Goal: Check status: Check status

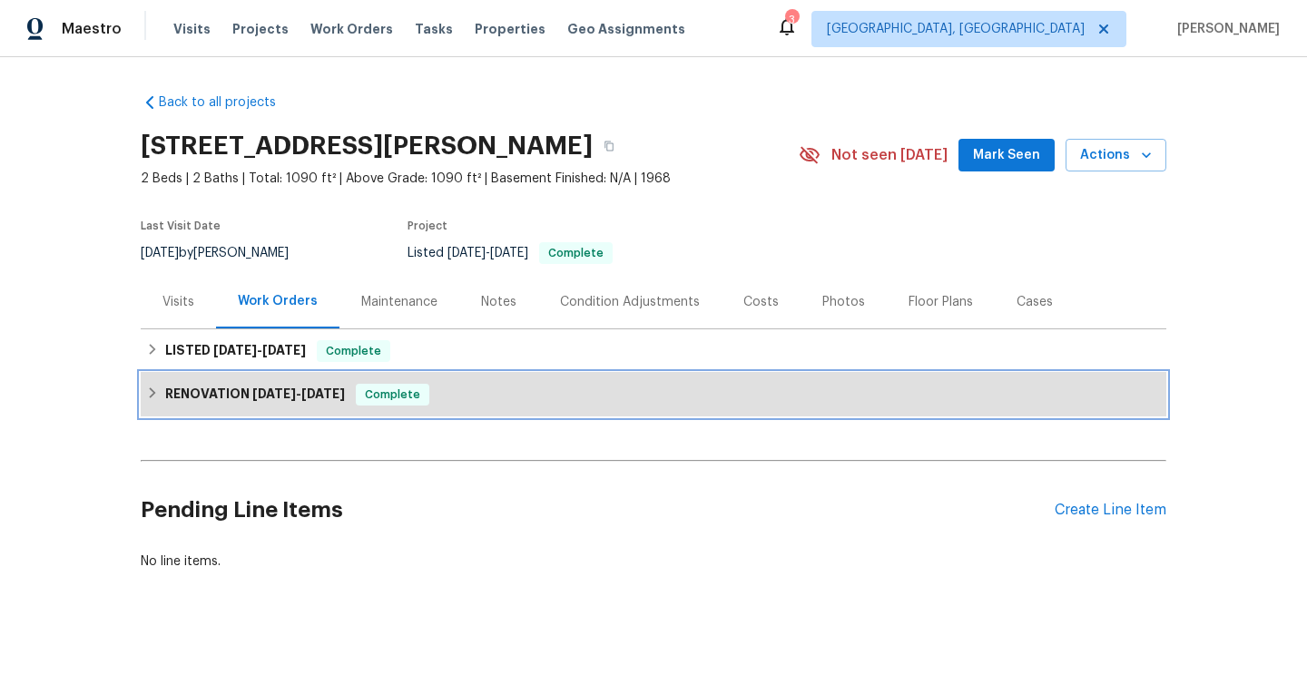
click at [256, 401] on h6 "RENOVATION [DATE] - [DATE]" at bounding box center [255, 395] width 180 height 22
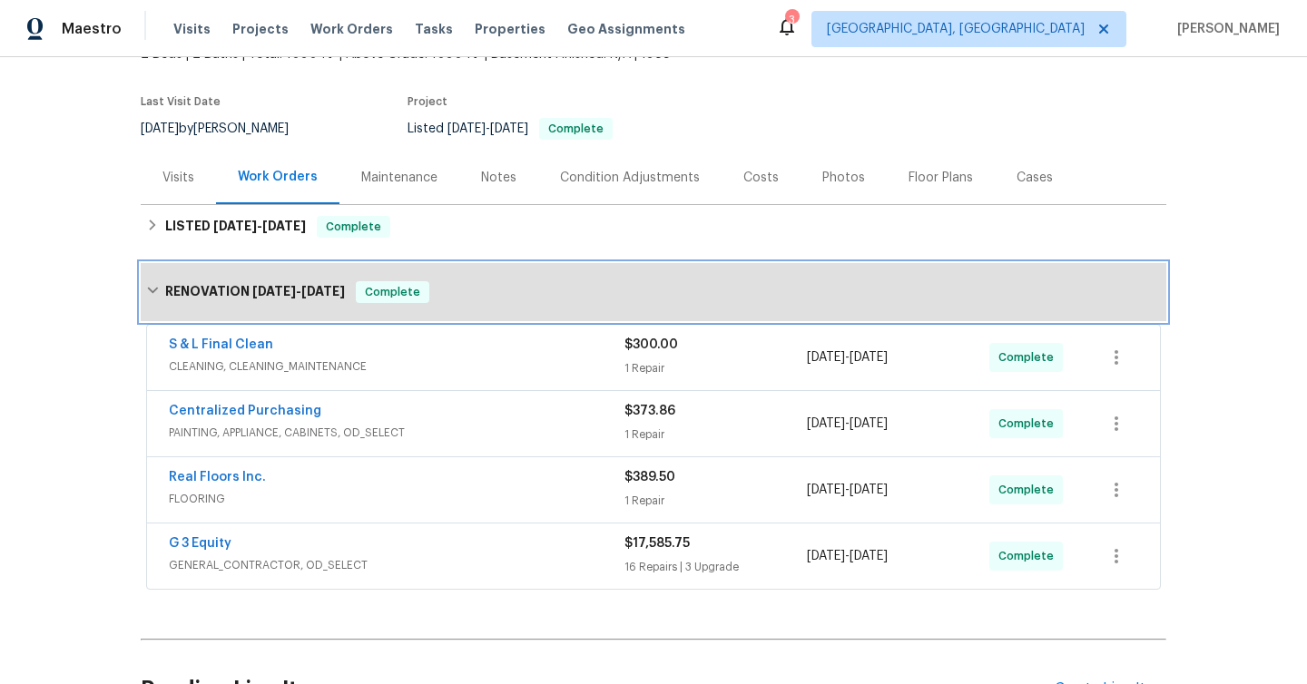
scroll to position [132, 0]
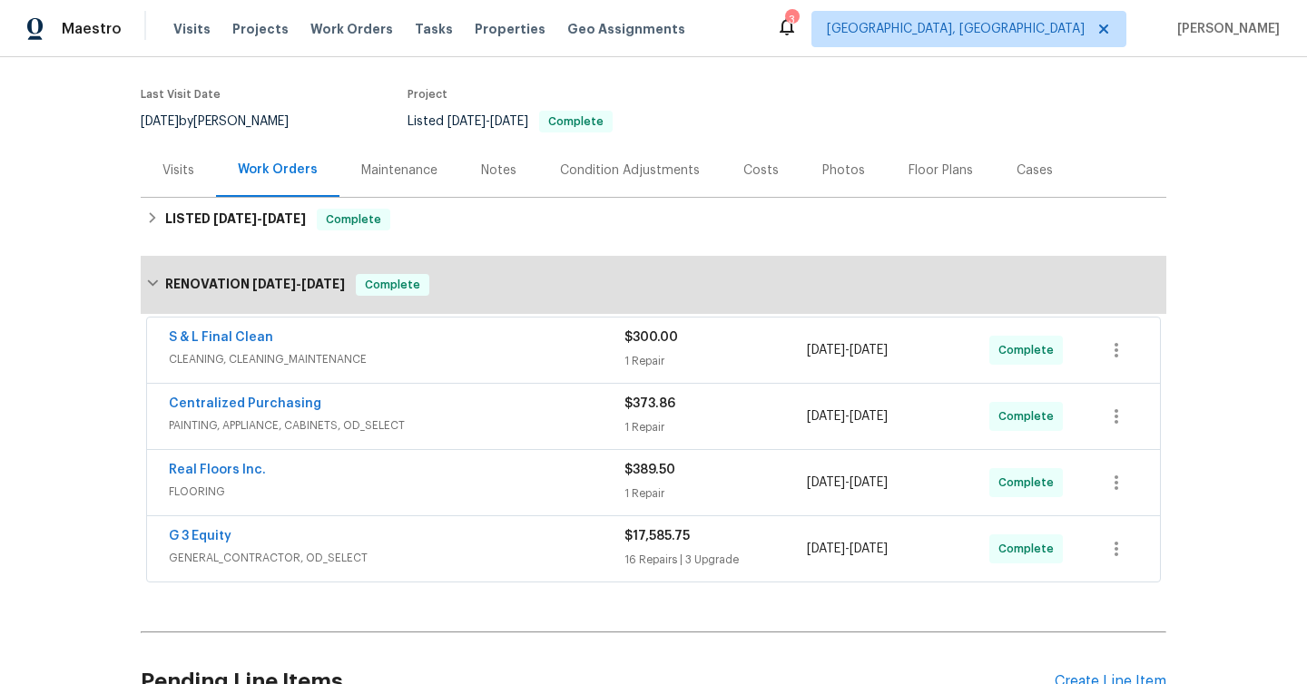
click at [378, 172] on div "Maintenance" at bounding box center [399, 171] width 76 height 18
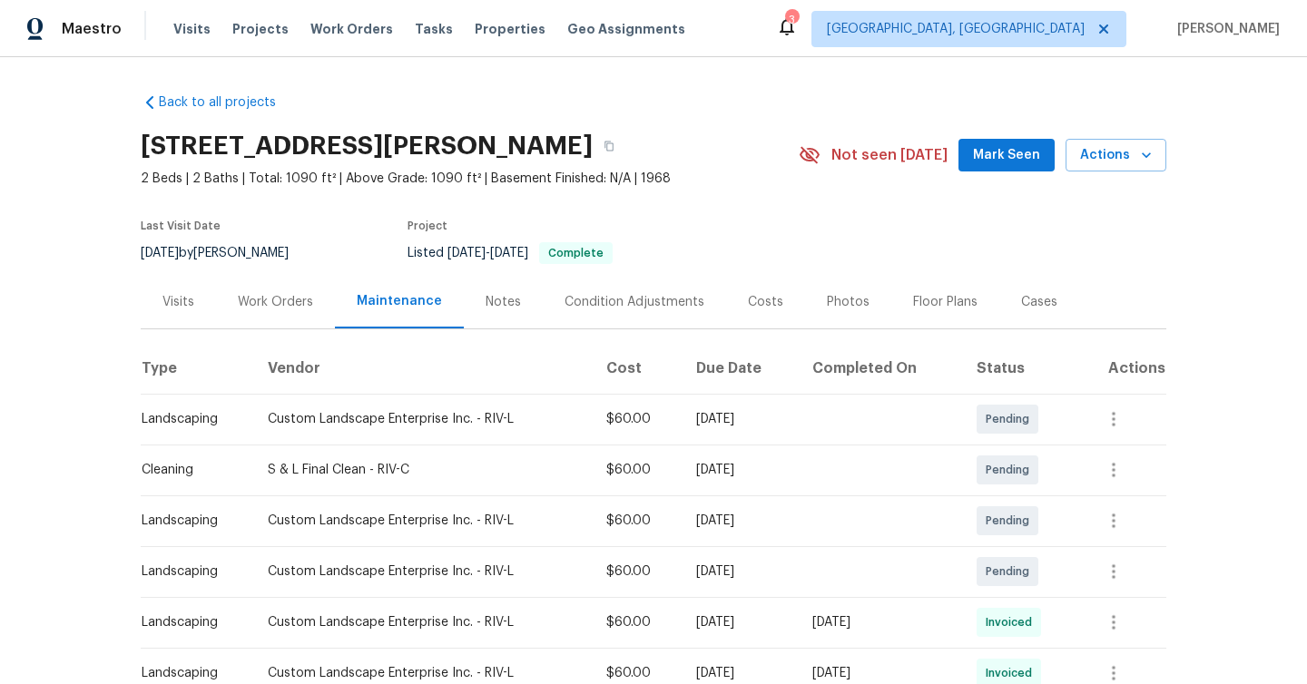
click at [297, 309] on div "Work Orders" at bounding box center [275, 302] width 75 height 18
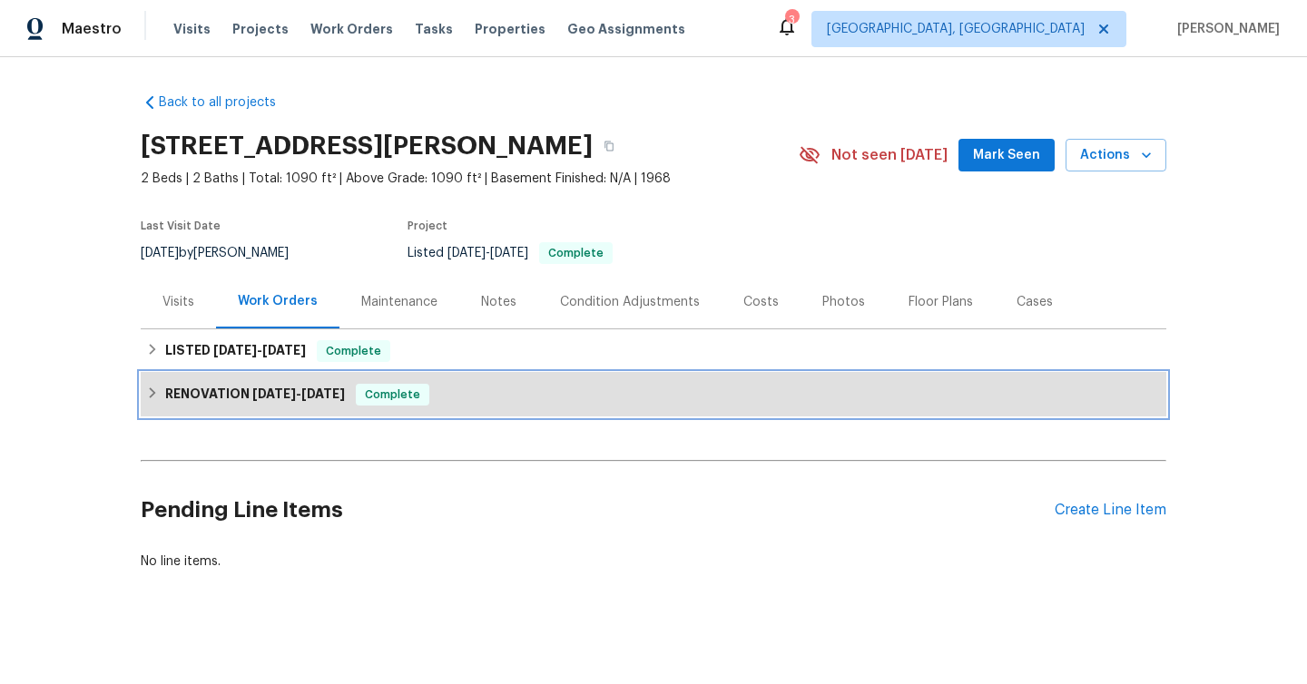
click at [300, 399] on span "[DATE] - [DATE]" at bounding box center [298, 394] width 93 height 13
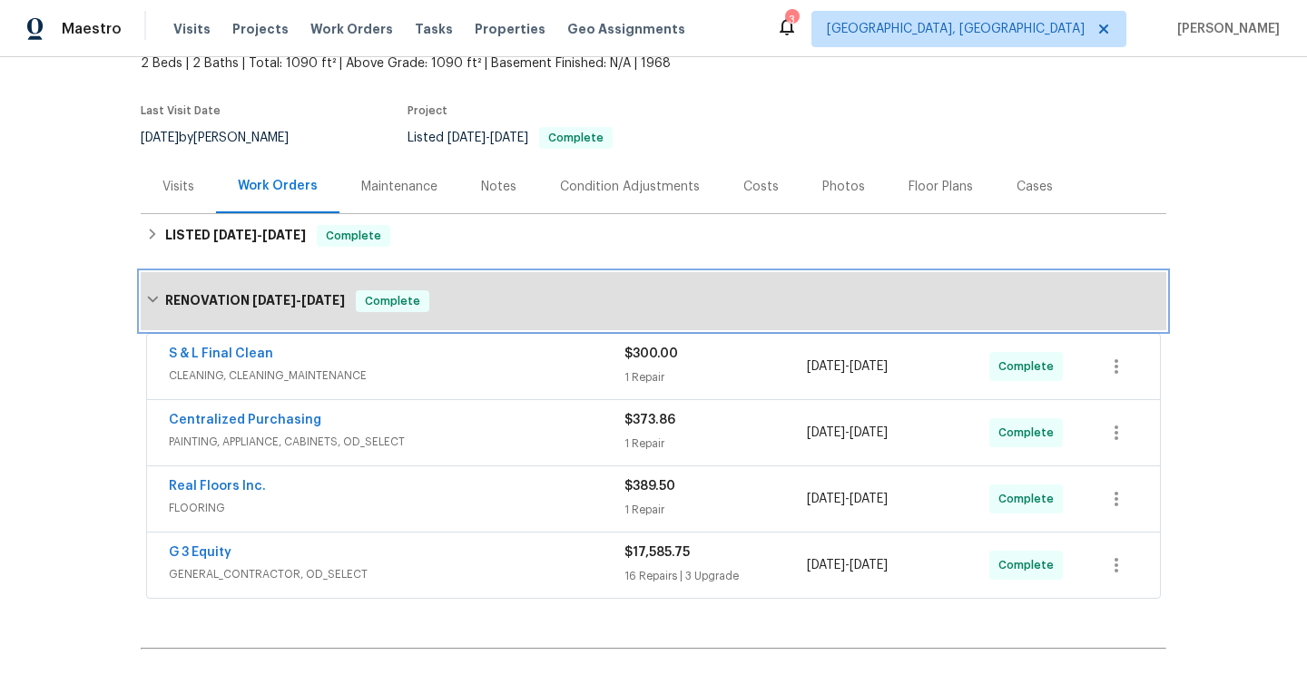
scroll to position [225, 0]
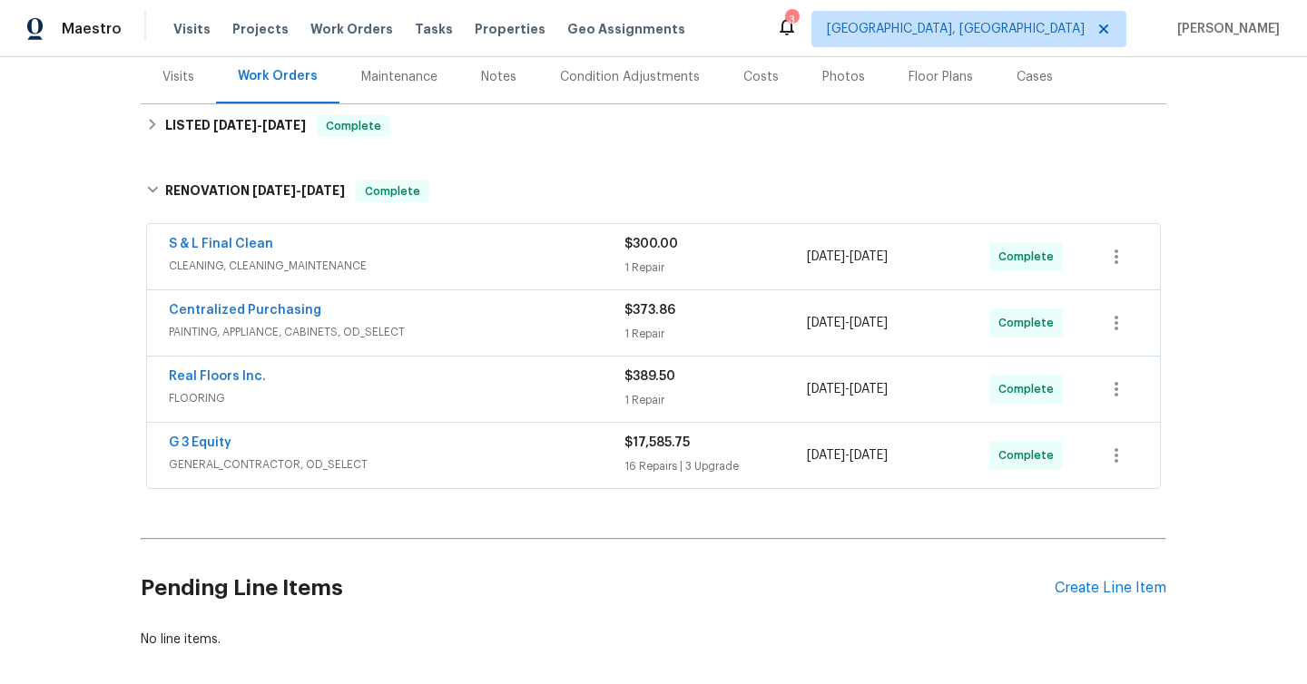
click at [324, 462] on span "GENERAL_CONTRACTOR, OD_SELECT" at bounding box center [397, 465] width 456 height 18
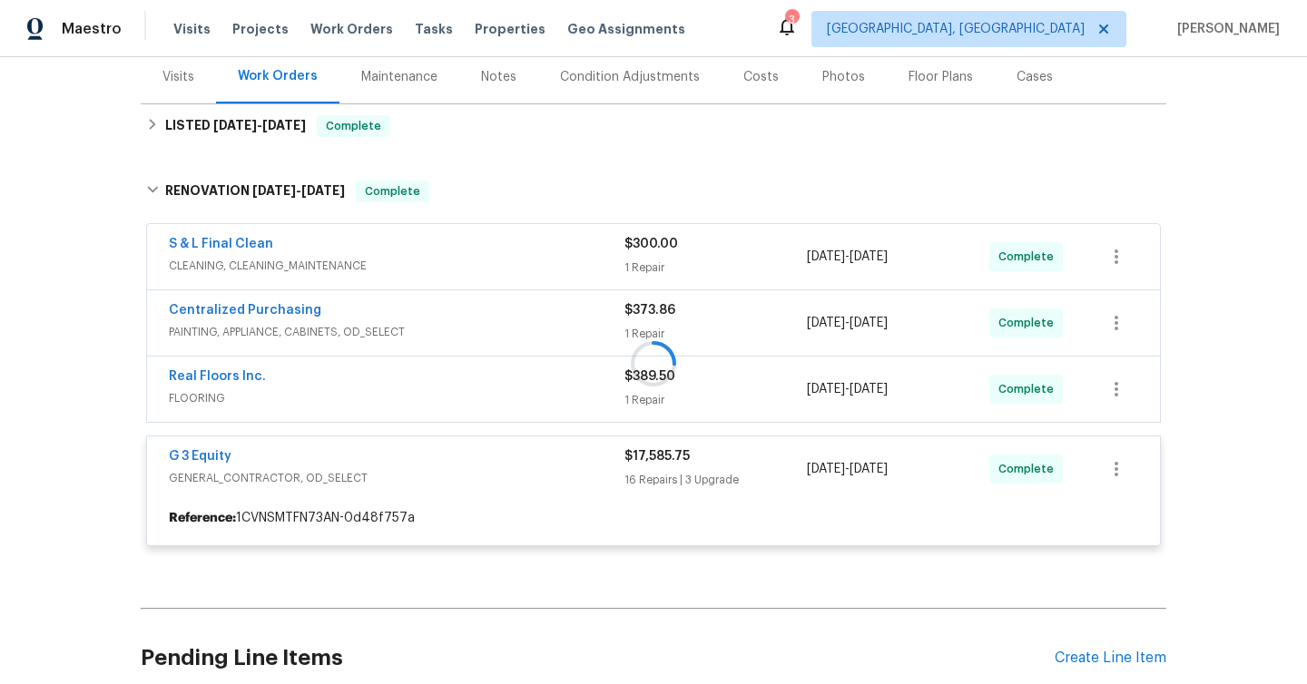
click at [351, 394] on div at bounding box center [654, 363] width 1026 height 402
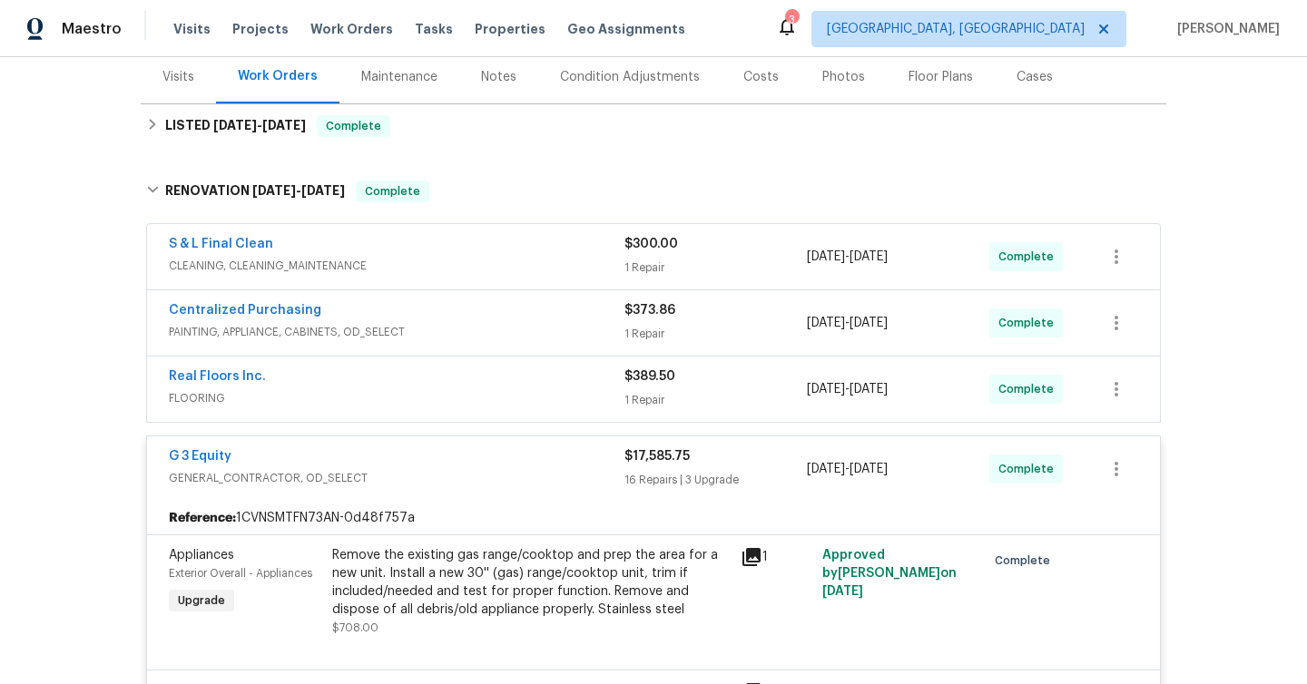
click at [348, 394] on span "FLOORING" at bounding box center [397, 398] width 456 height 18
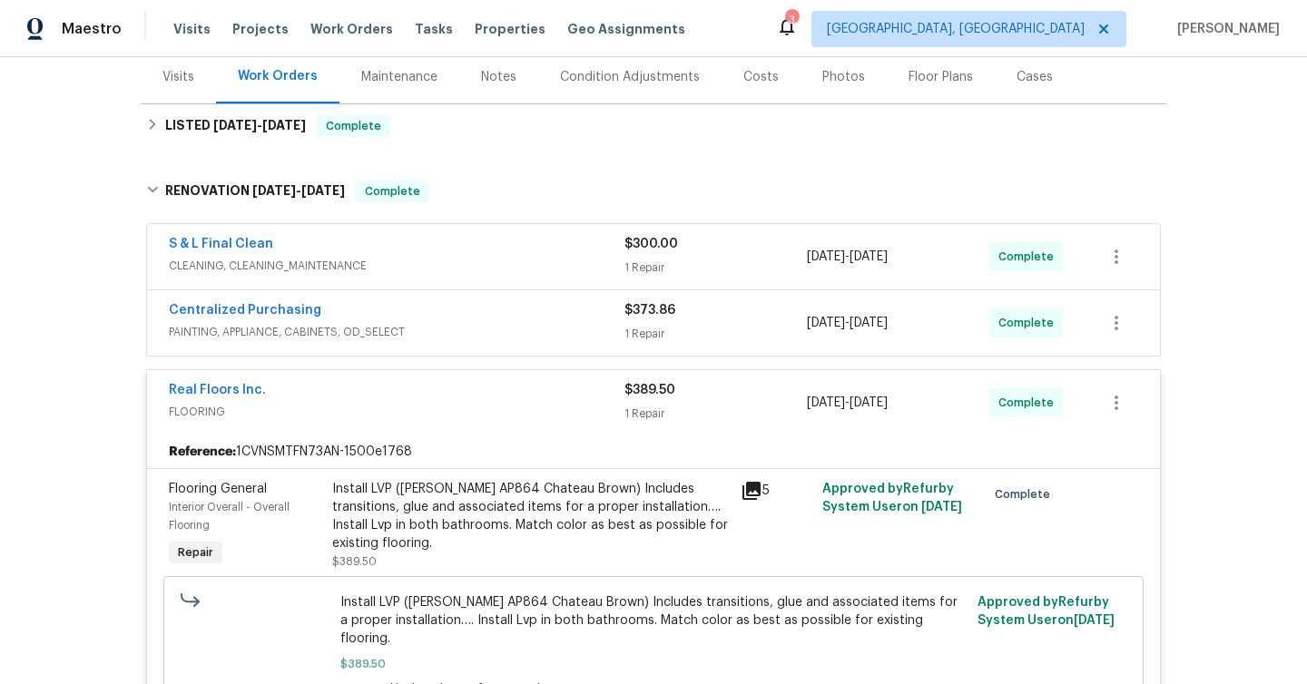
click at [386, 332] on span "PAINTING, APPLIANCE, CABINETS, OD_SELECT" at bounding box center [397, 332] width 456 height 18
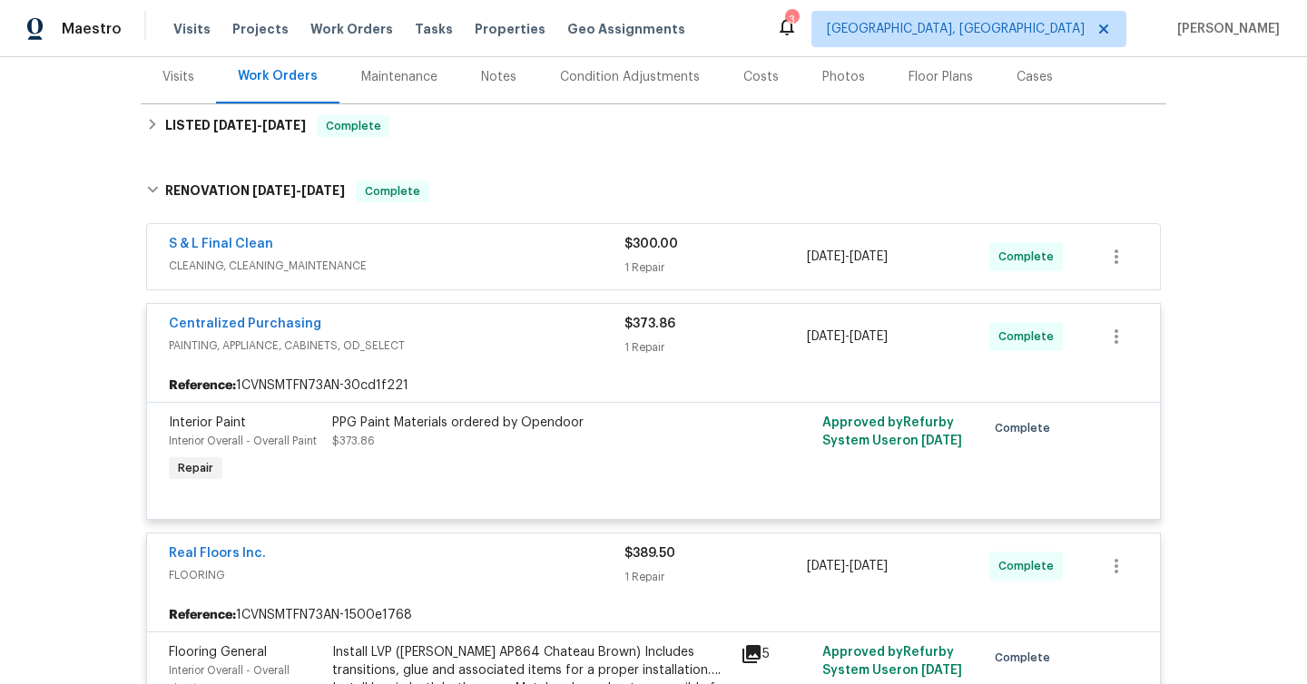
click at [429, 251] on div "S & L Final Clean" at bounding box center [397, 246] width 456 height 22
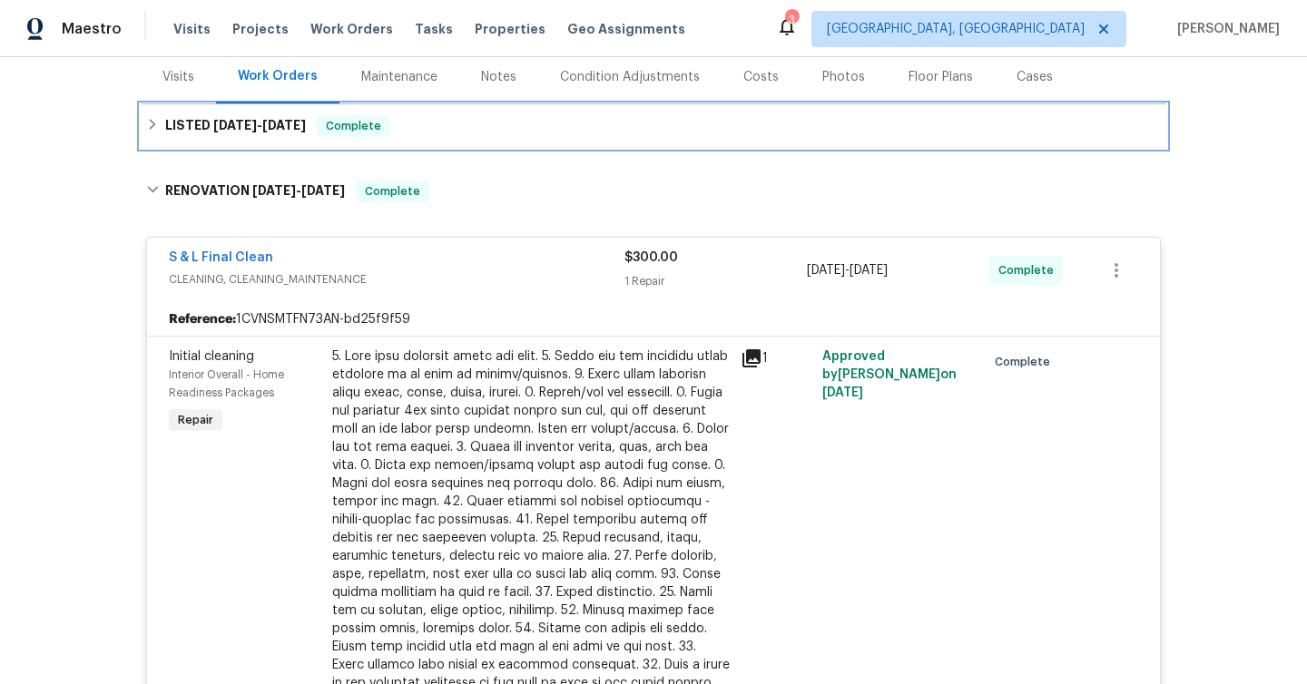
click at [401, 142] on div "LISTED [DATE] - [DATE] Complete" at bounding box center [654, 126] width 1026 height 44
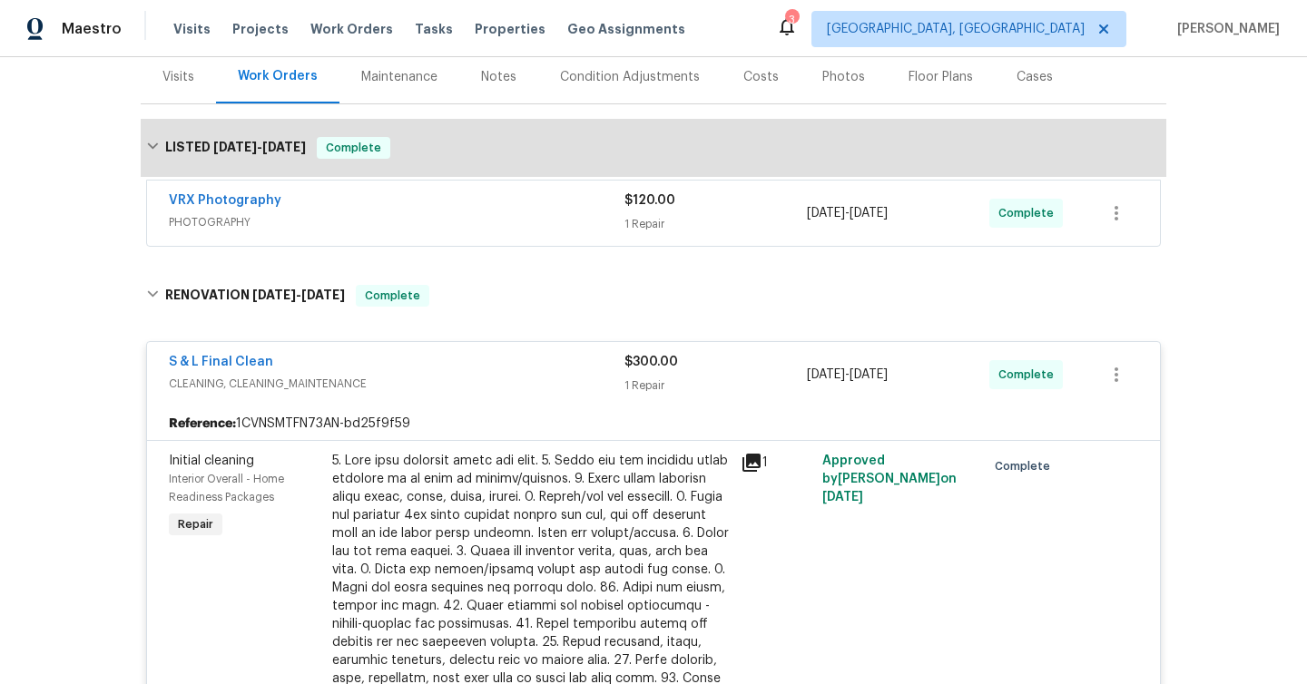
click at [401, 203] on div "VRX Photography" at bounding box center [397, 202] width 456 height 22
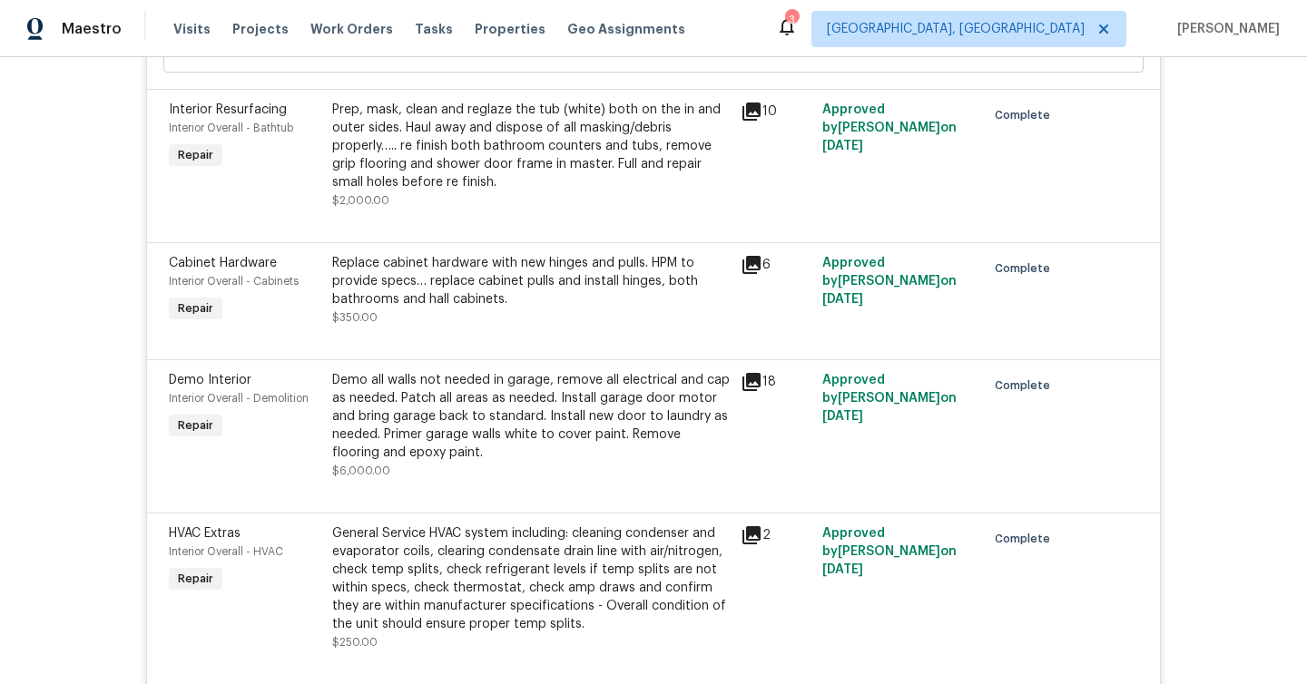
scroll to position [3782, 0]
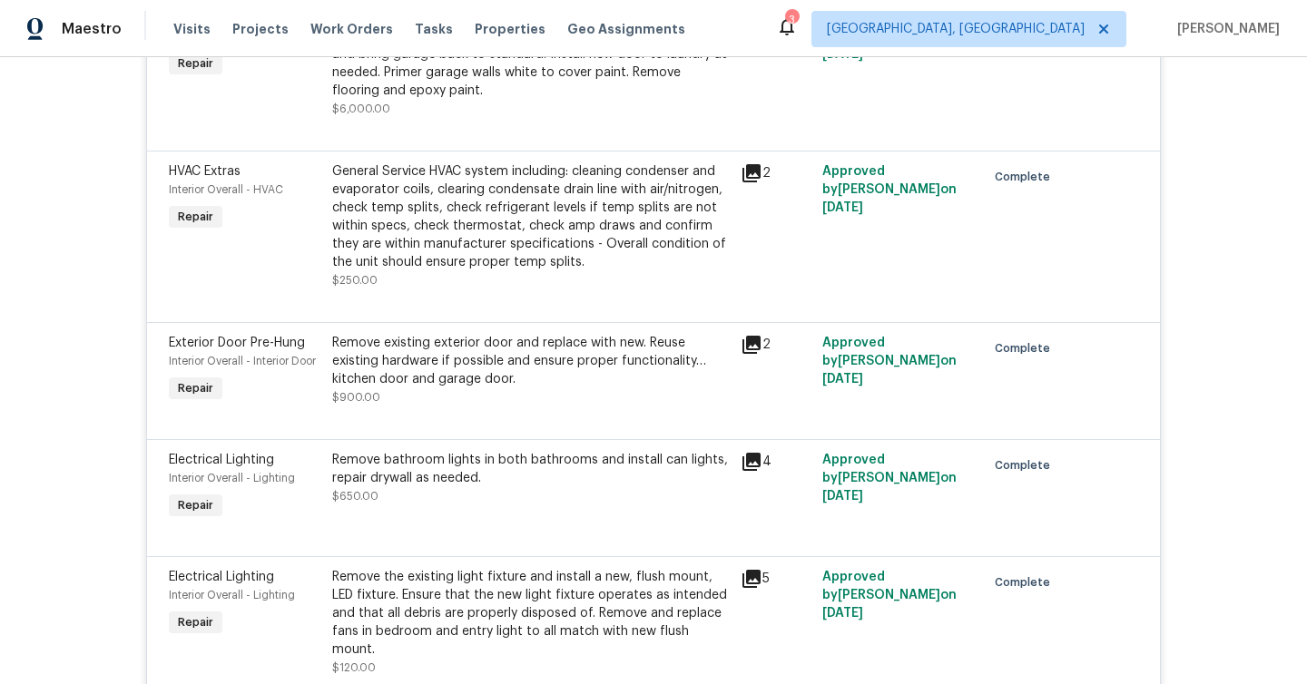
click at [750, 336] on icon at bounding box center [751, 345] width 18 height 18
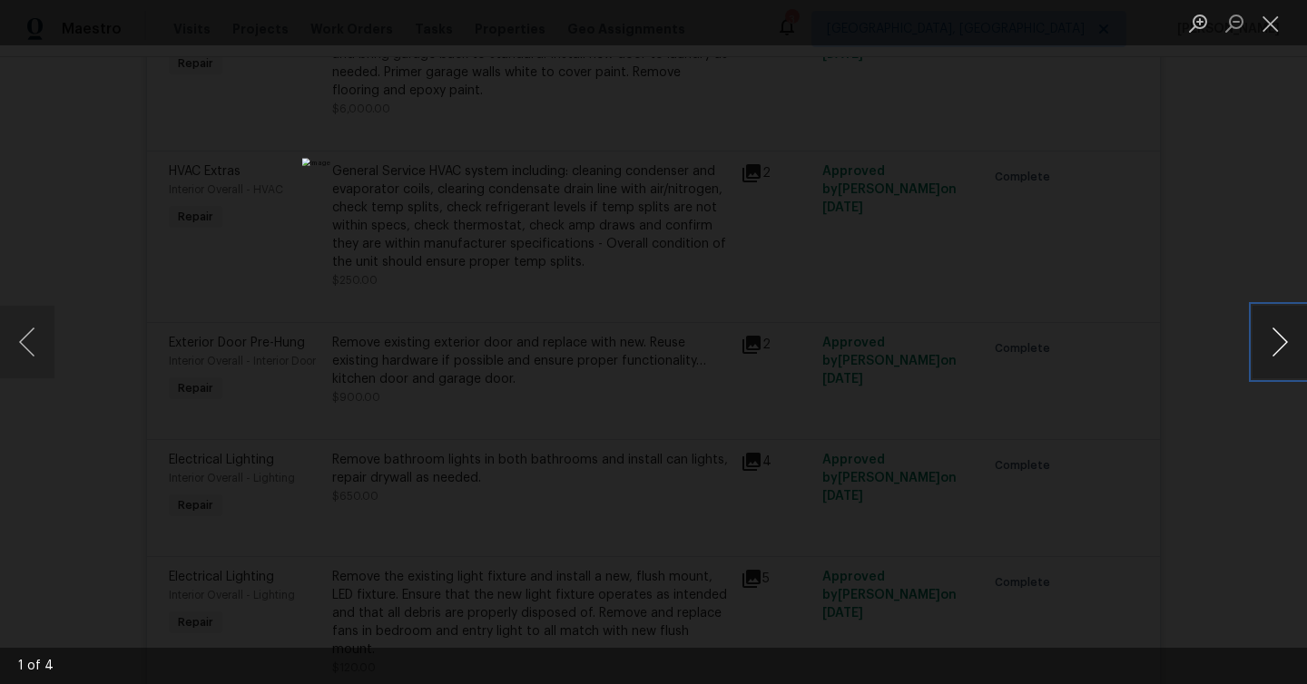
click at [1303, 339] on button "Next image" at bounding box center [1279, 342] width 54 height 73
click at [1288, 333] on button "Next image" at bounding box center [1279, 342] width 54 height 73
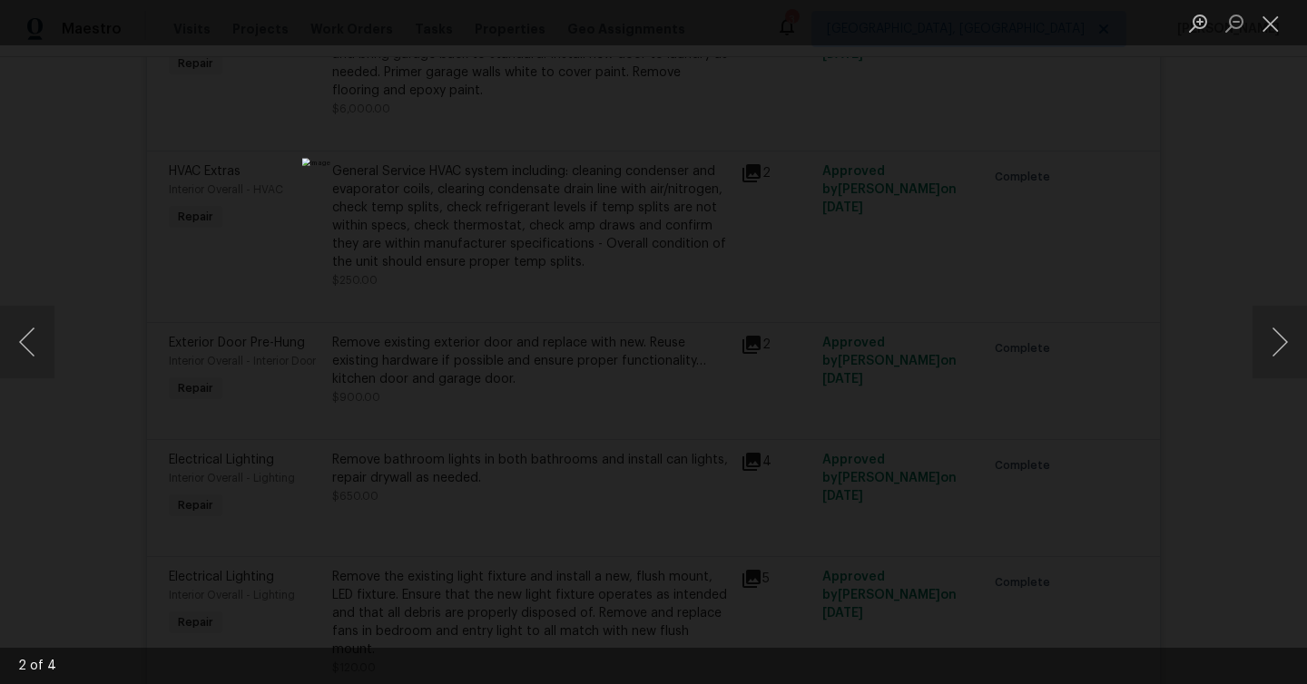
click at [1162, 348] on div "Lightbox" at bounding box center [653, 342] width 1307 height 684
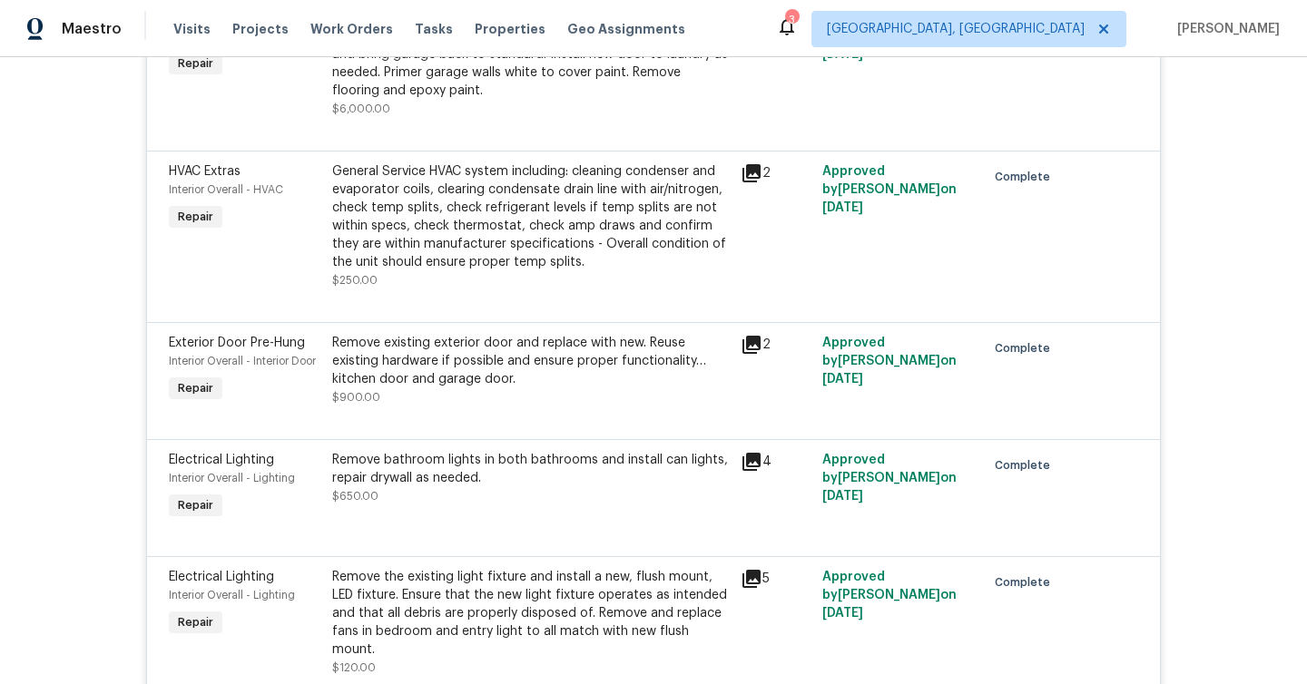
click at [752, 336] on icon at bounding box center [751, 345] width 18 height 18
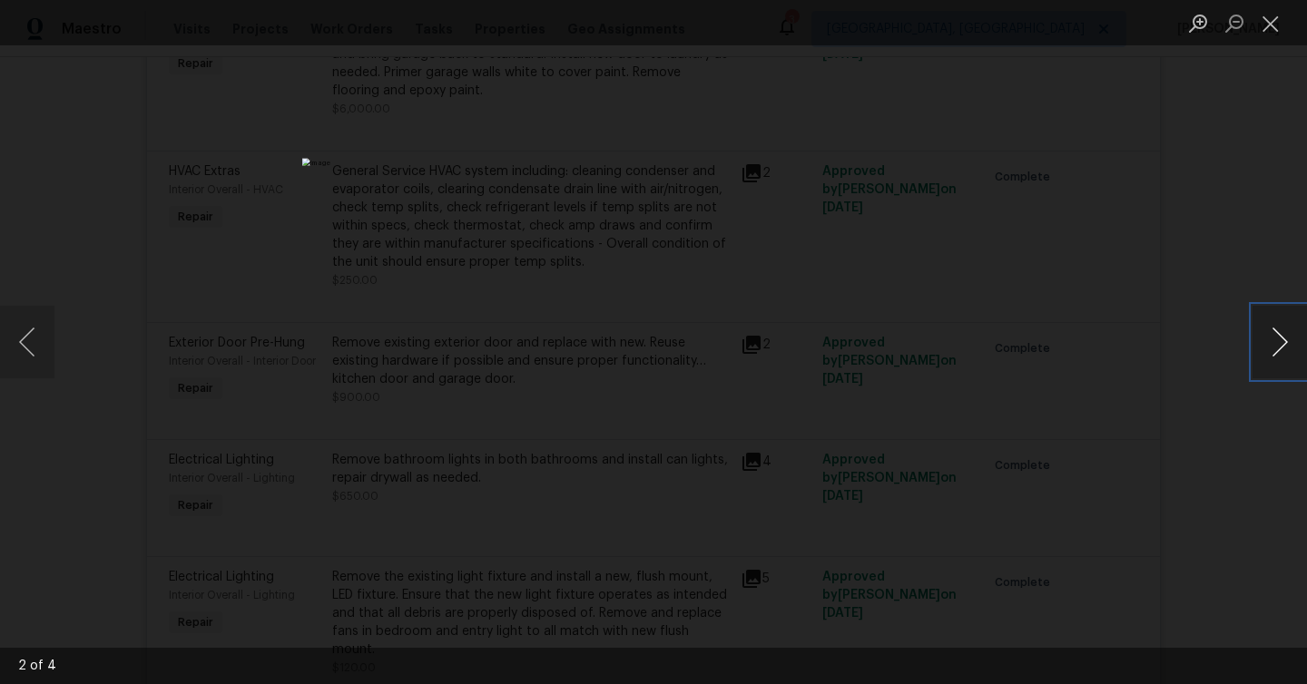
click at [1292, 346] on button "Next image" at bounding box center [1279, 342] width 54 height 73
click at [1291, 346] on button "Next image" at bounding box center [1279, 342] width 54 height 73
click at [1226, 362] on div "Lightbox" at bounding box center [653, 342] width 1307 height 684
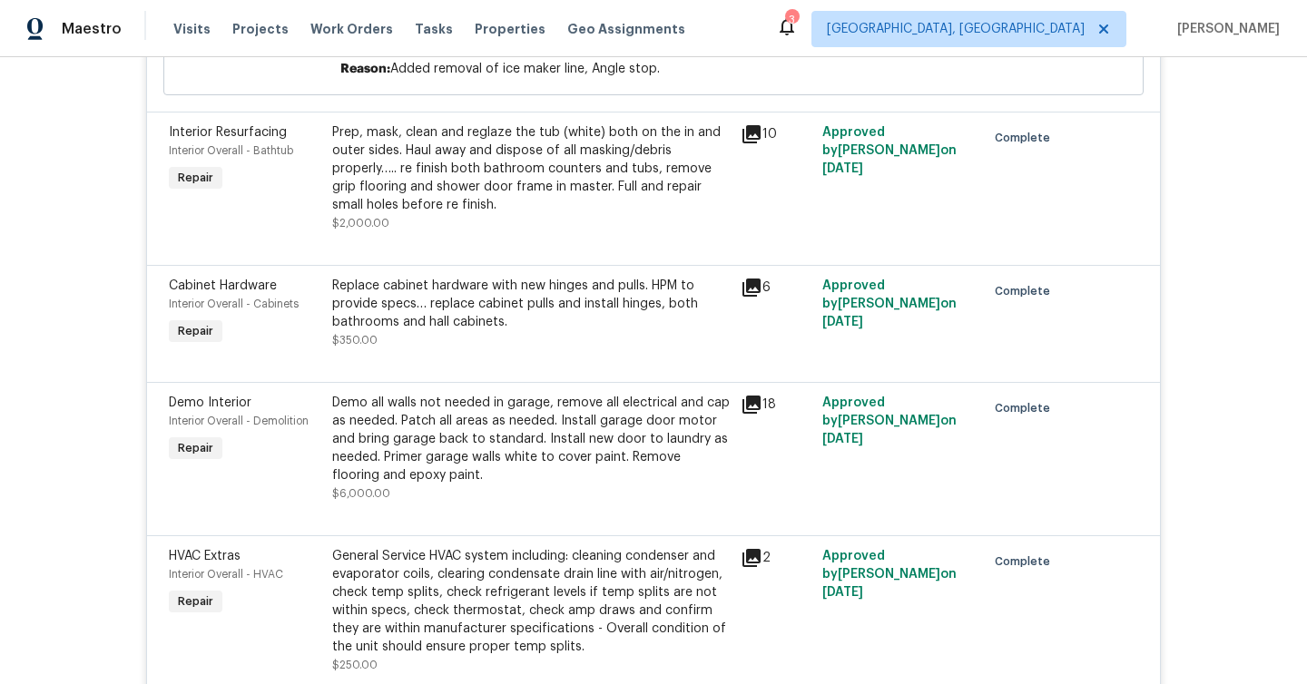
scroll to position [3347, 0]
